Goal: Transaction & Acquisition: Purchase product/service

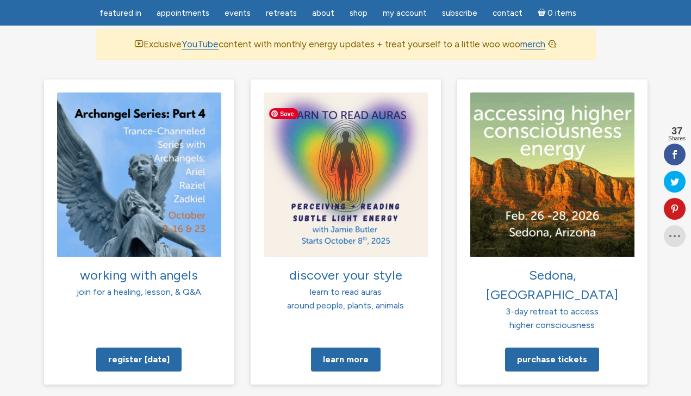
scroll to position [745, 0]
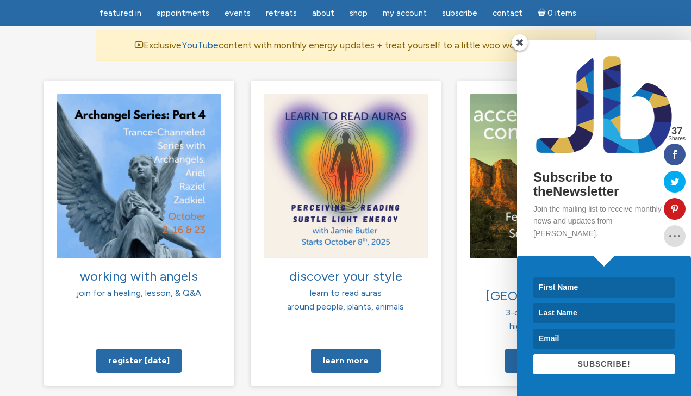
click at [519, 51] on span at bounding box center [519, 42] width 16 height 16
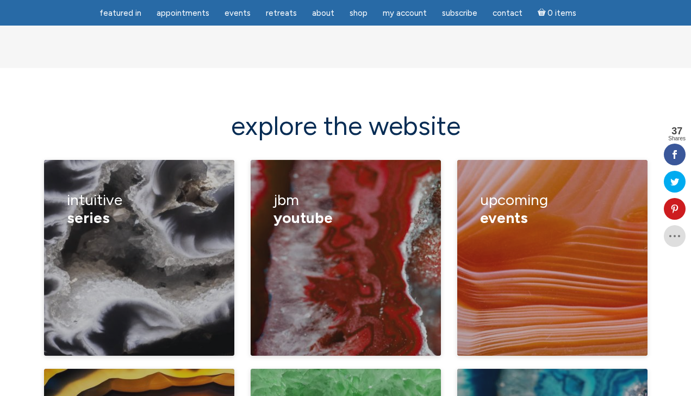
scroll to position [1429, 0]
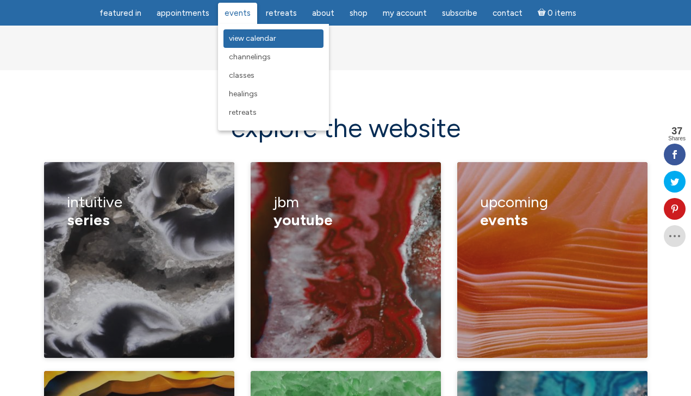
click at [239, 39] on span "View Calendar" at bounding box center [252, 38] width 47 height 9
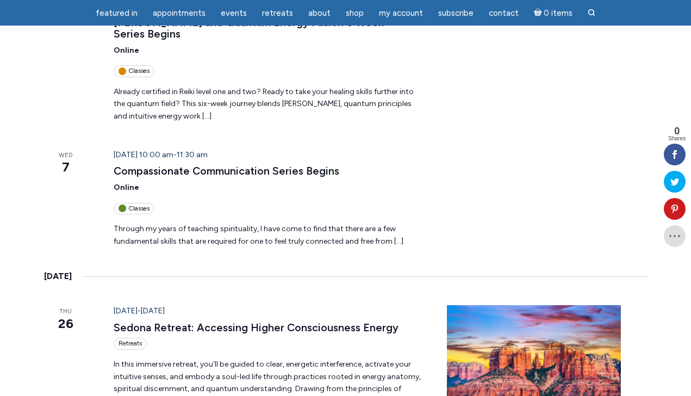
scroll to position [890, 0]
click at [389, 223] on p "Through my years of teaching spirituality, I have come to find that there are a…" at bounding box center [267, 235] width 307 height 24
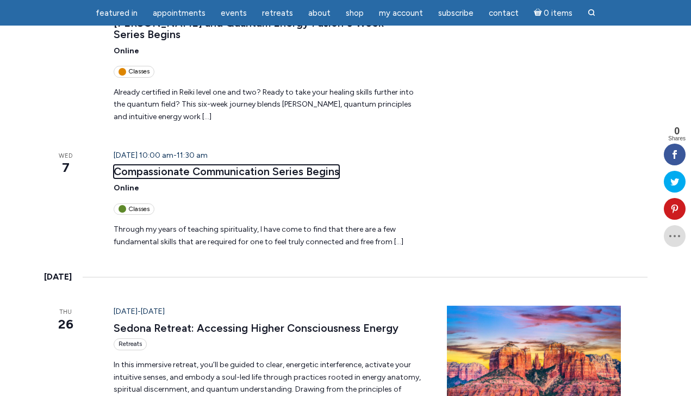
click at [267, 165] on link "Compassionate Communication Series Begins" at bounding box center [227, 172] width 226 height 14
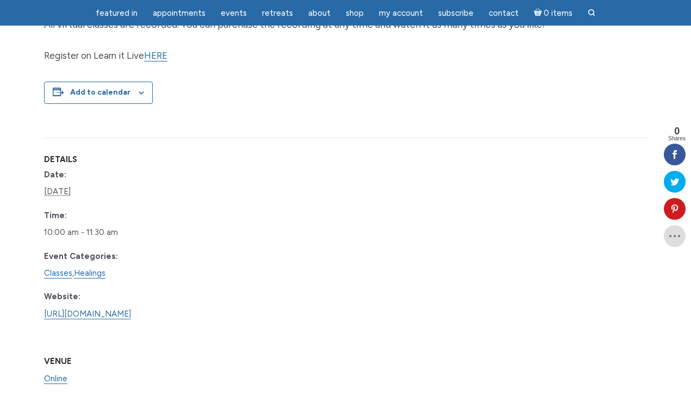
scroll to position [809, 0]
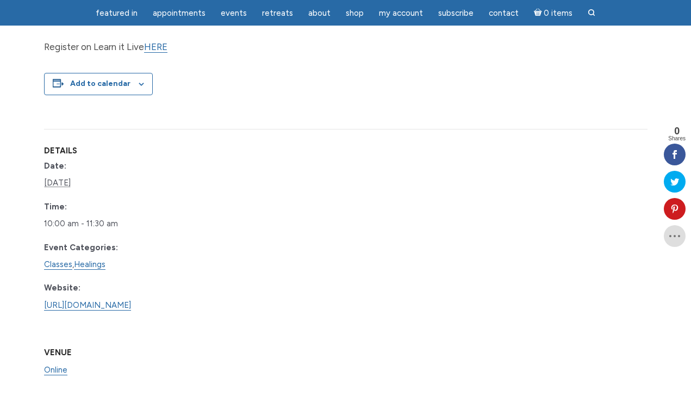
click at [172, 297] on dd "[URL][DOMAIN_NAME]" at bounding box center [108, 305] width 128 height 17
click at [172, 299] on dd "https://www.learnitlive.com/Class/Compassionate-Communication-Series-2026/26940" at bounding box center [108, 305] width 128 height 17
click at [131, 302] on link "https://www.learnitlive.com/Class/Compassionate-Communication-Series-2026/26940" at bounding box center [87, 305] width 87 height 10
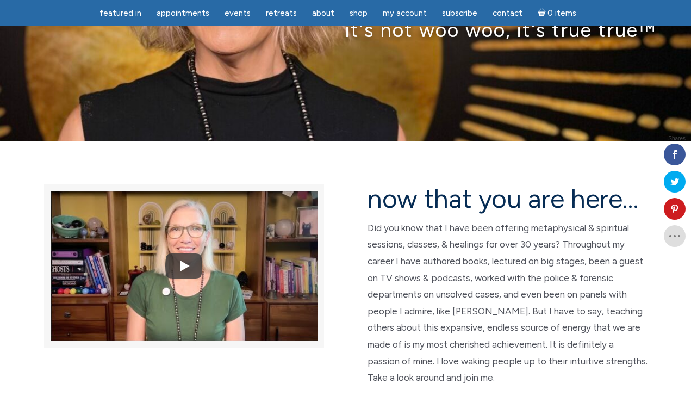
scroll to position [161, 0]
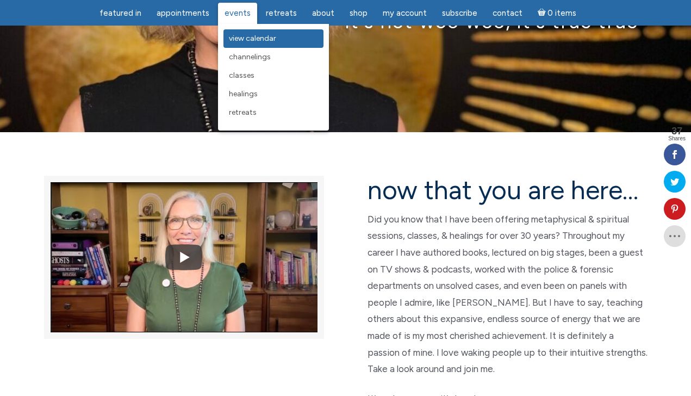
click at [241, 38] on span "View Calendar" at bounding box center [252, 38] width 47 height 9
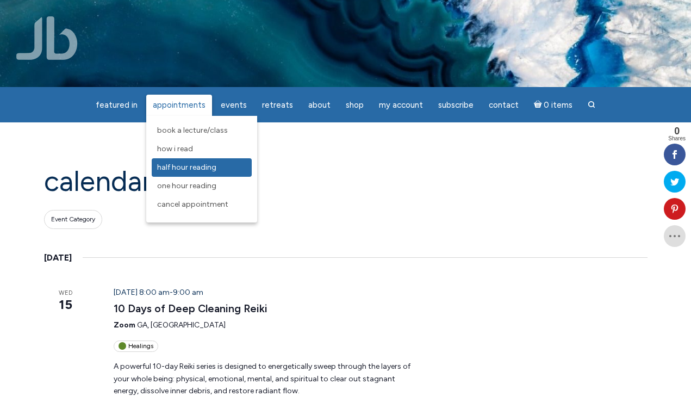
click at [178, 165] on span "Half Hour Reading" at bounding box center [186, 166] width 59 height 9
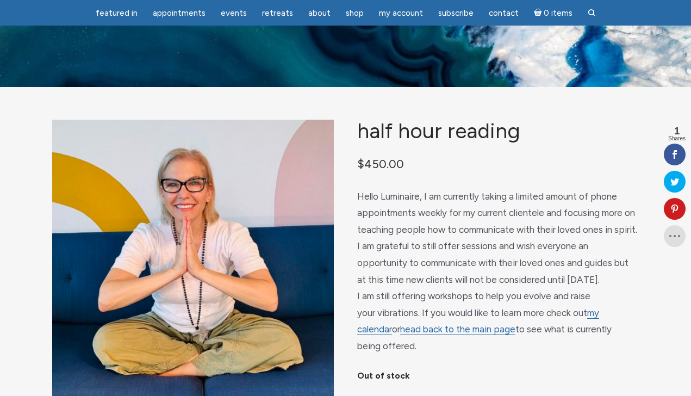
scroll to position [79, 0]
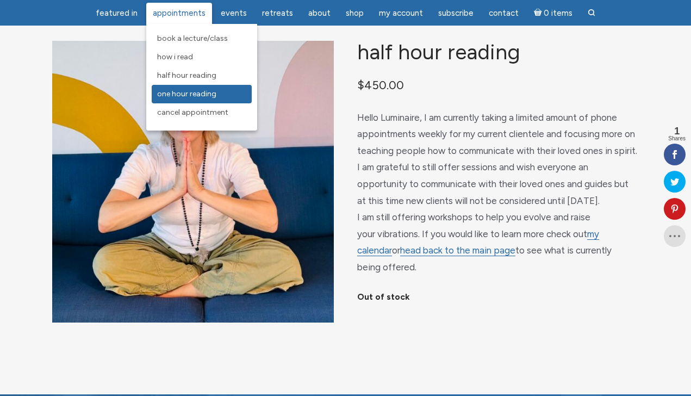
click at [195, 91] on span "One Hour Reading" at bounding box center [186, 93] width 59 height 9
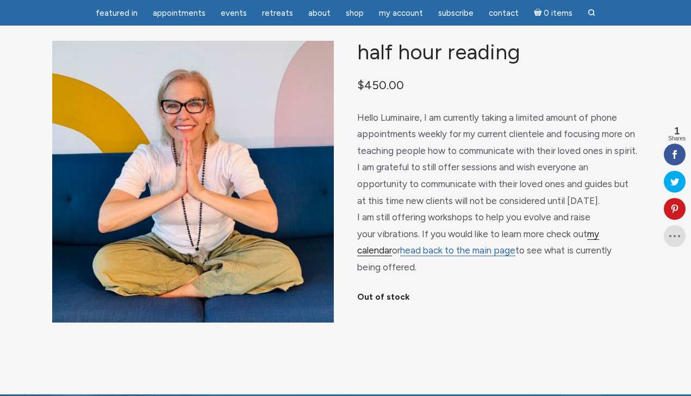
click at [590, 228] on link "my calendar" at bounding box center [478, 242] width 242 height 28
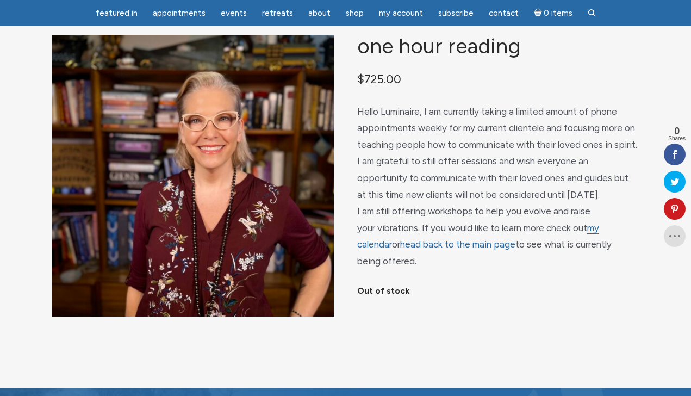
scroll to position [102, 0]
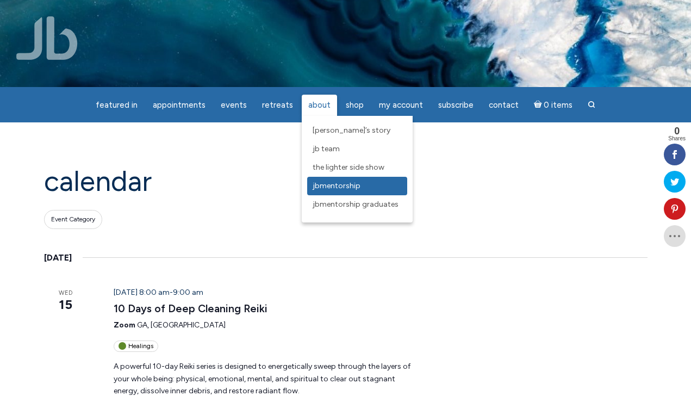
click at [336, 187] on span "JBMentorship" at bounding box center [336, 185] width 48 height 9
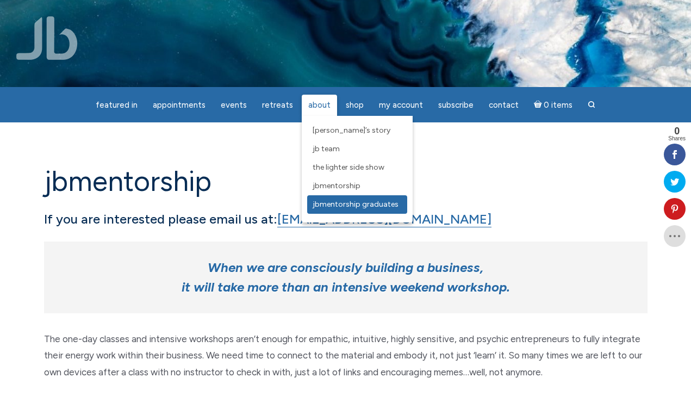
click at [315, 208] on span "JBMentorship Graduates" at bounding box center [355, 203] width 86 height 9
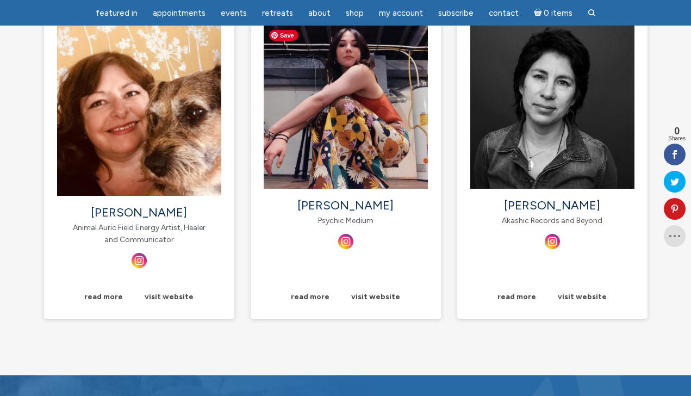
scroll to position [1439, 0]
